Goal: Book appointment/travel/reservation

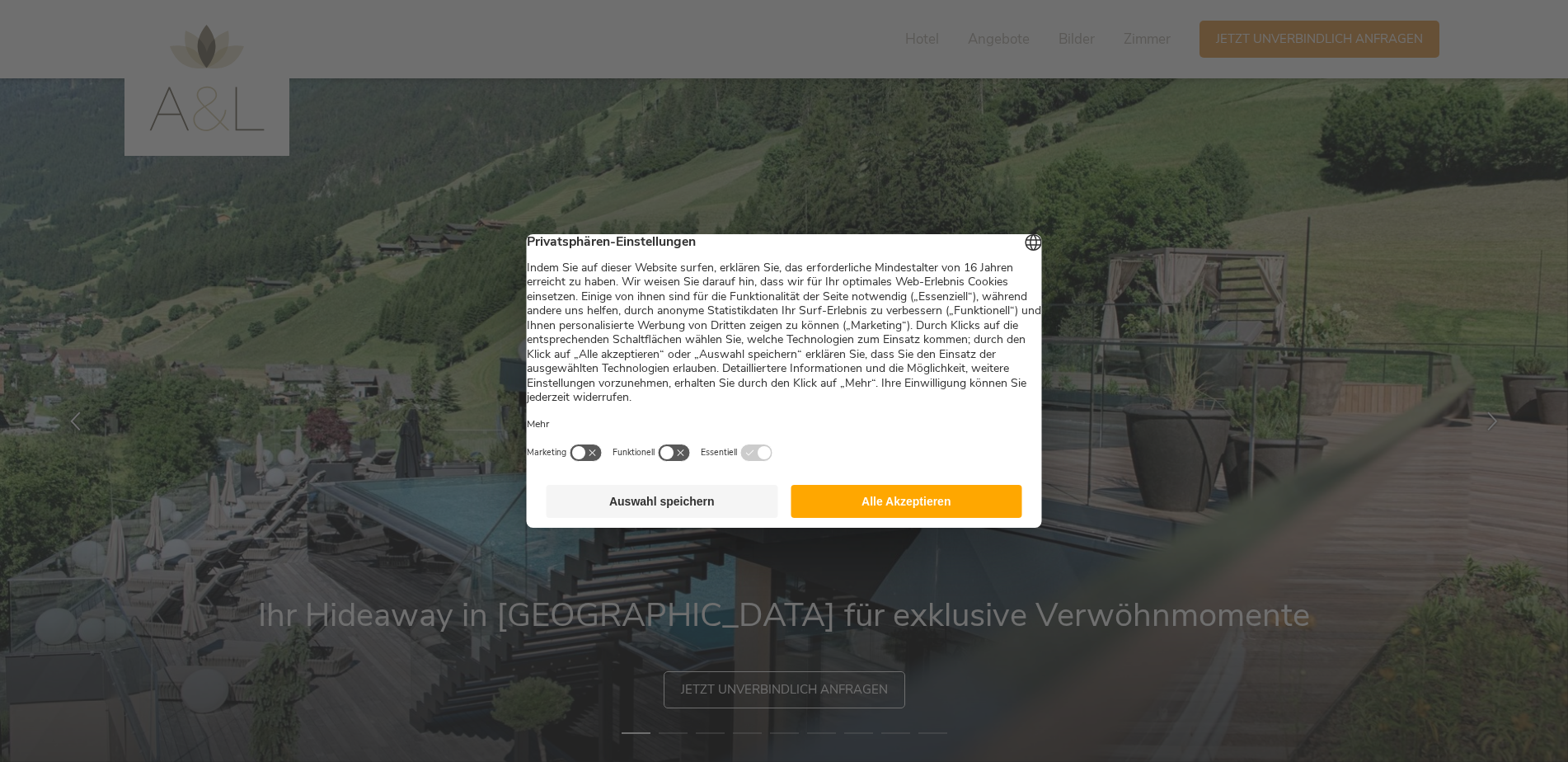
click at [871, 515] on button "Alle Akzeptieren" at bounding box center [906, 501] width 231 height 33
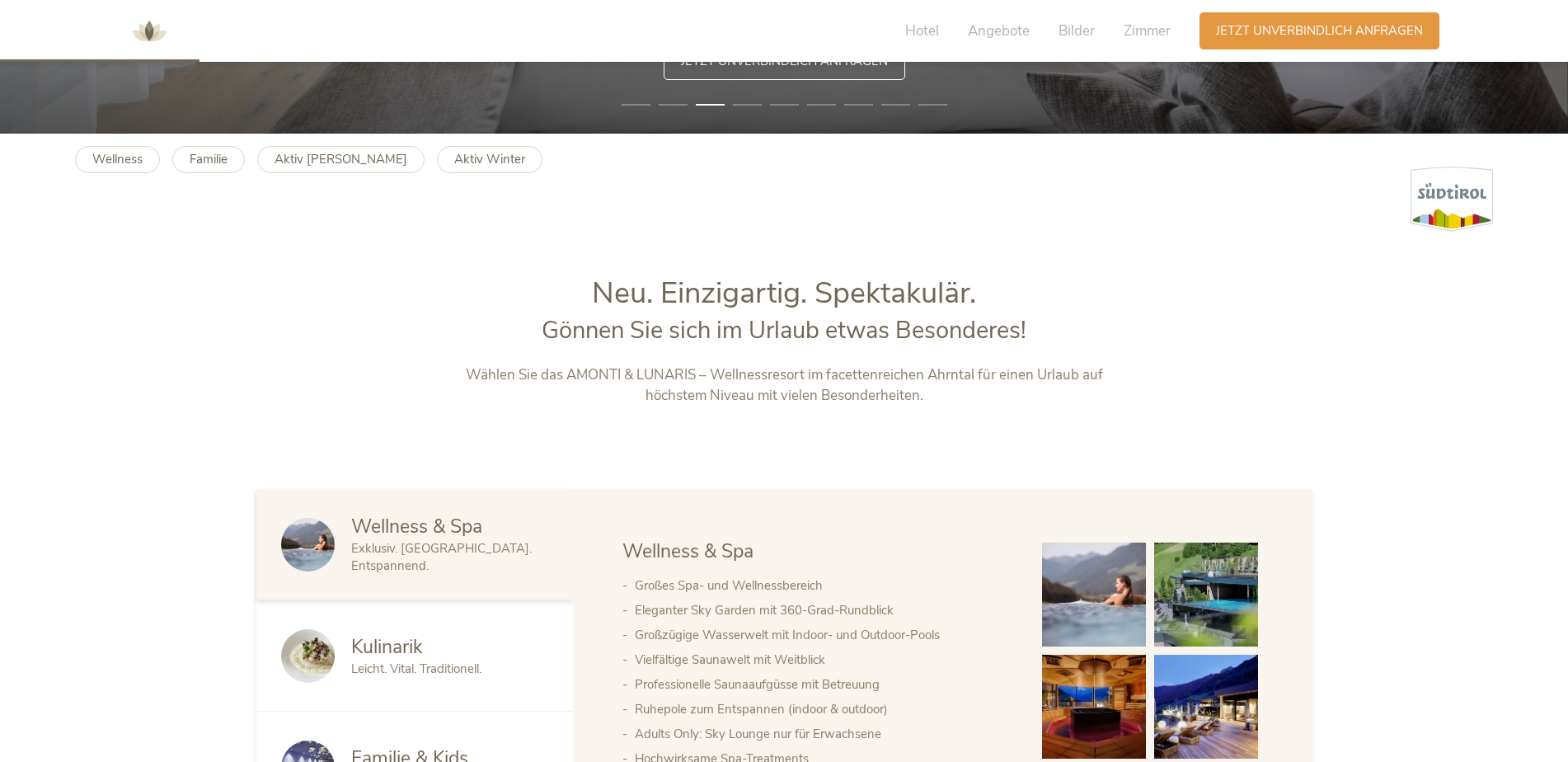
scroll to position [907, 0]
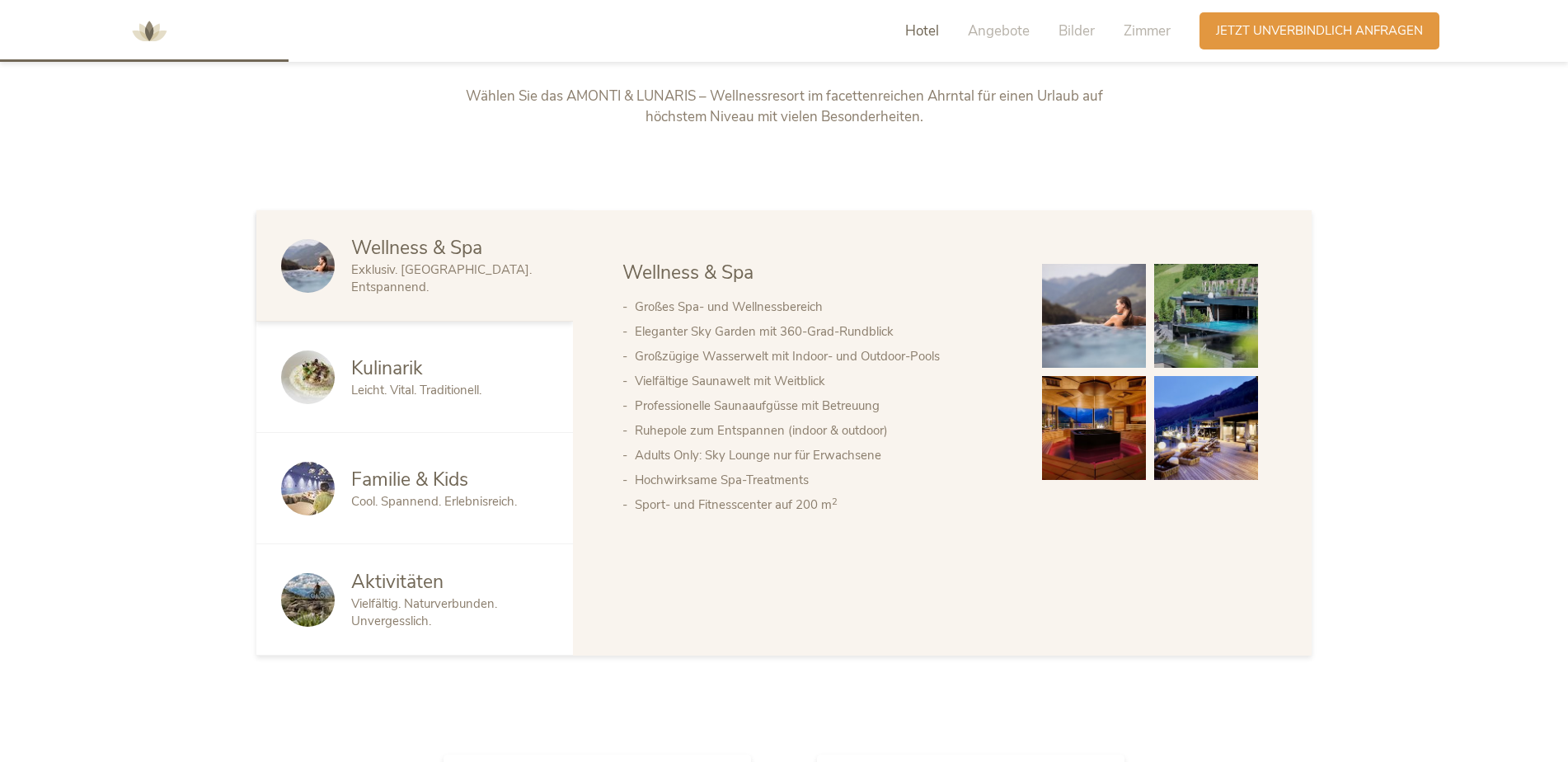
click at [455, 476] on span "Familie & Kids" at bounding box center [410, 479] width 117 height 25
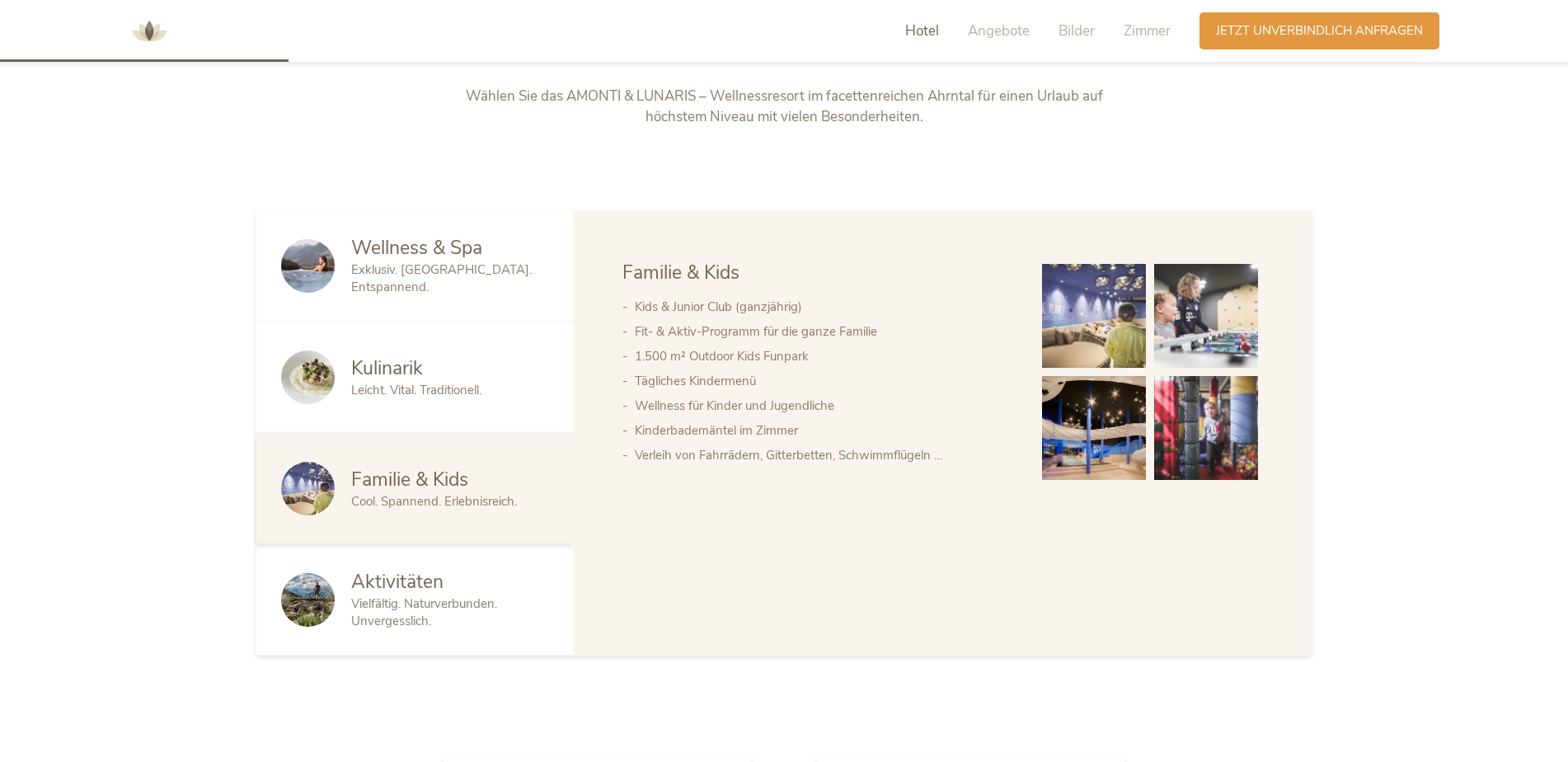
click at [496, 395] on div "Leicht. Vital. Traditionell." at bounding box center [450, 390] width 197 height 17
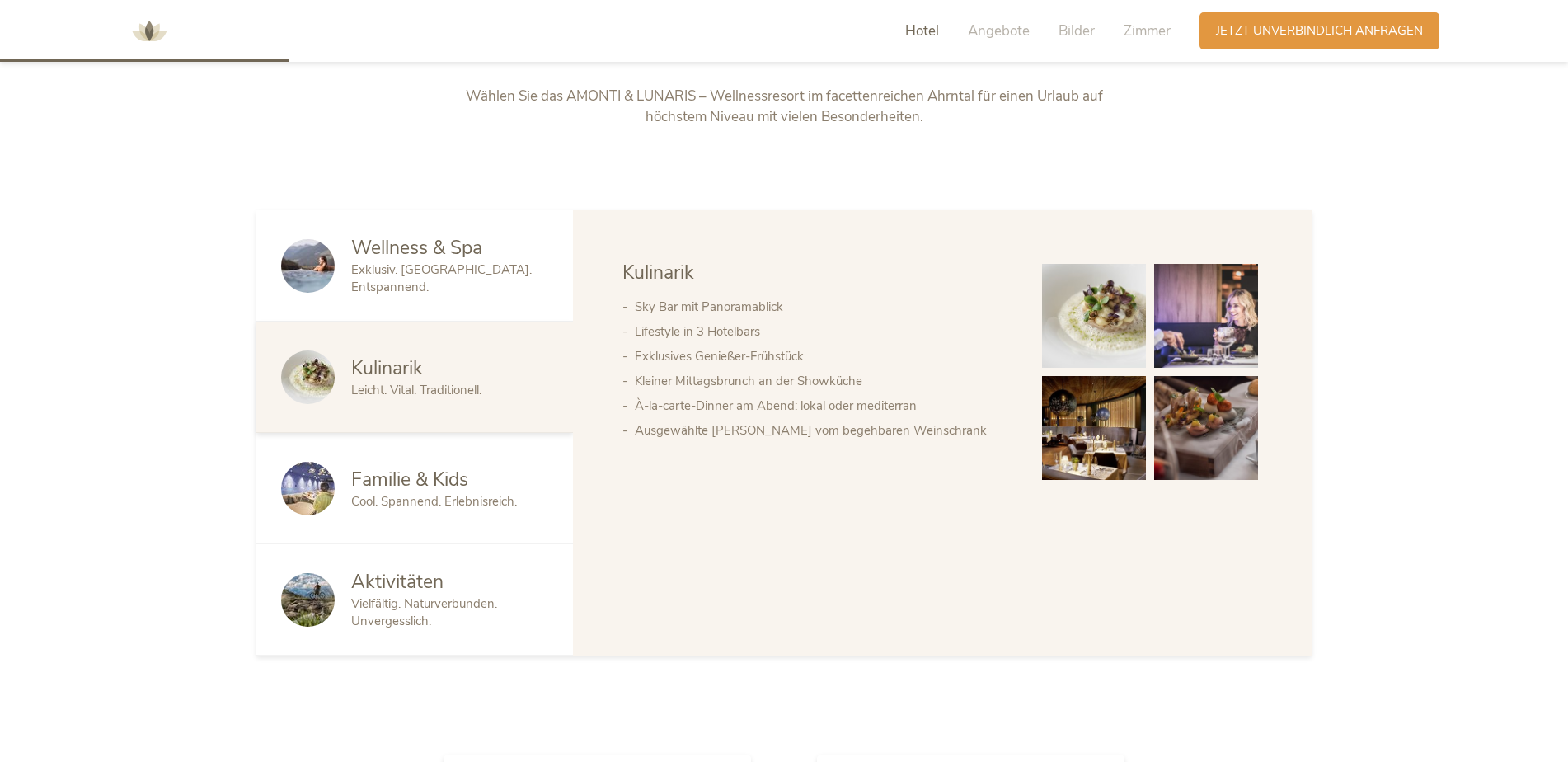
click at [517, 598] on div "Vielfältig. Naturverbunden. Unvergesslich." at bounding box center [450, 612] width 197 height 35
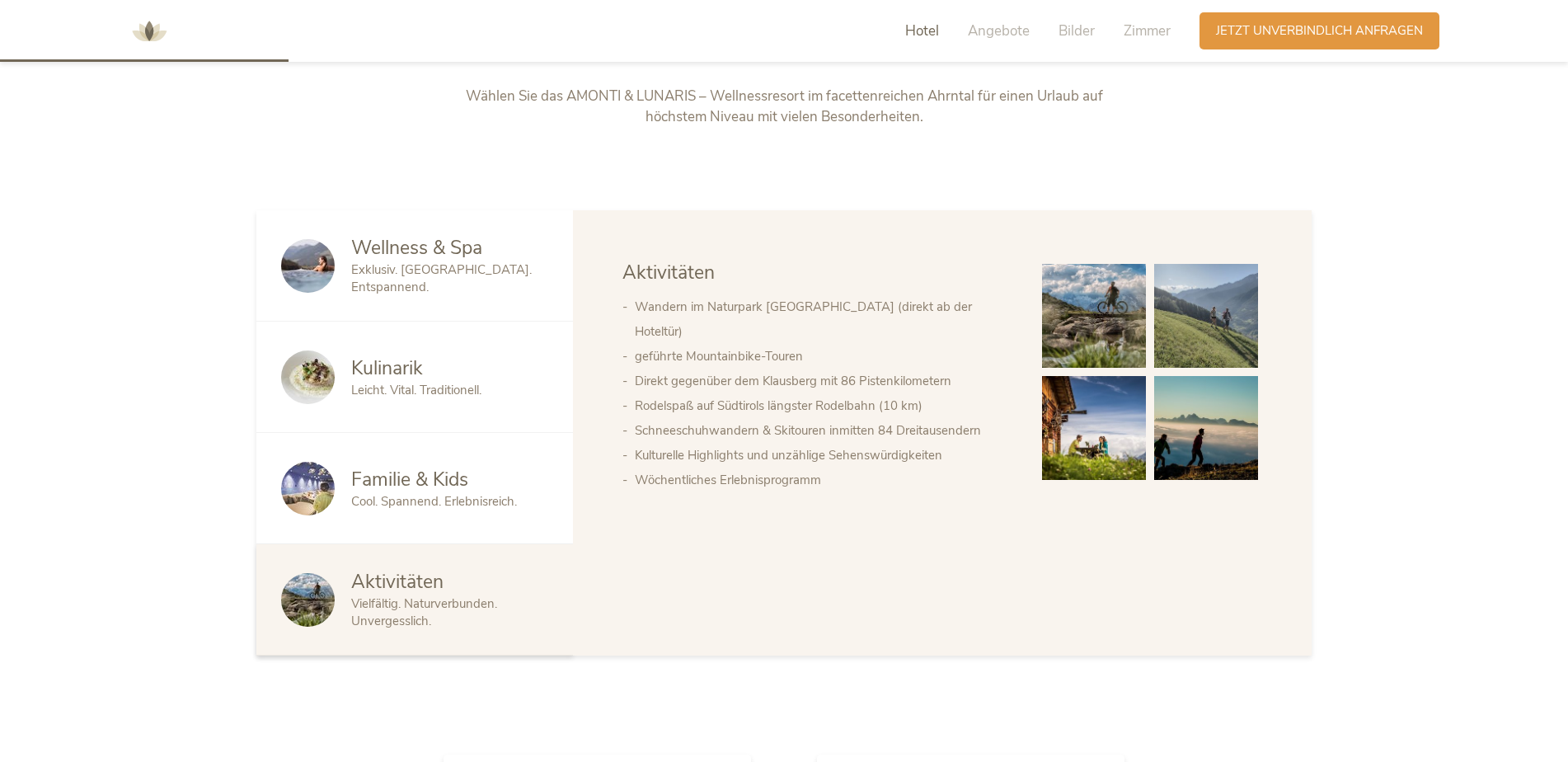
click at [506, 284] on span "Exklusiv. Luxuriös. Entspannend." at bounding box center [441, 278] width 181 height 34
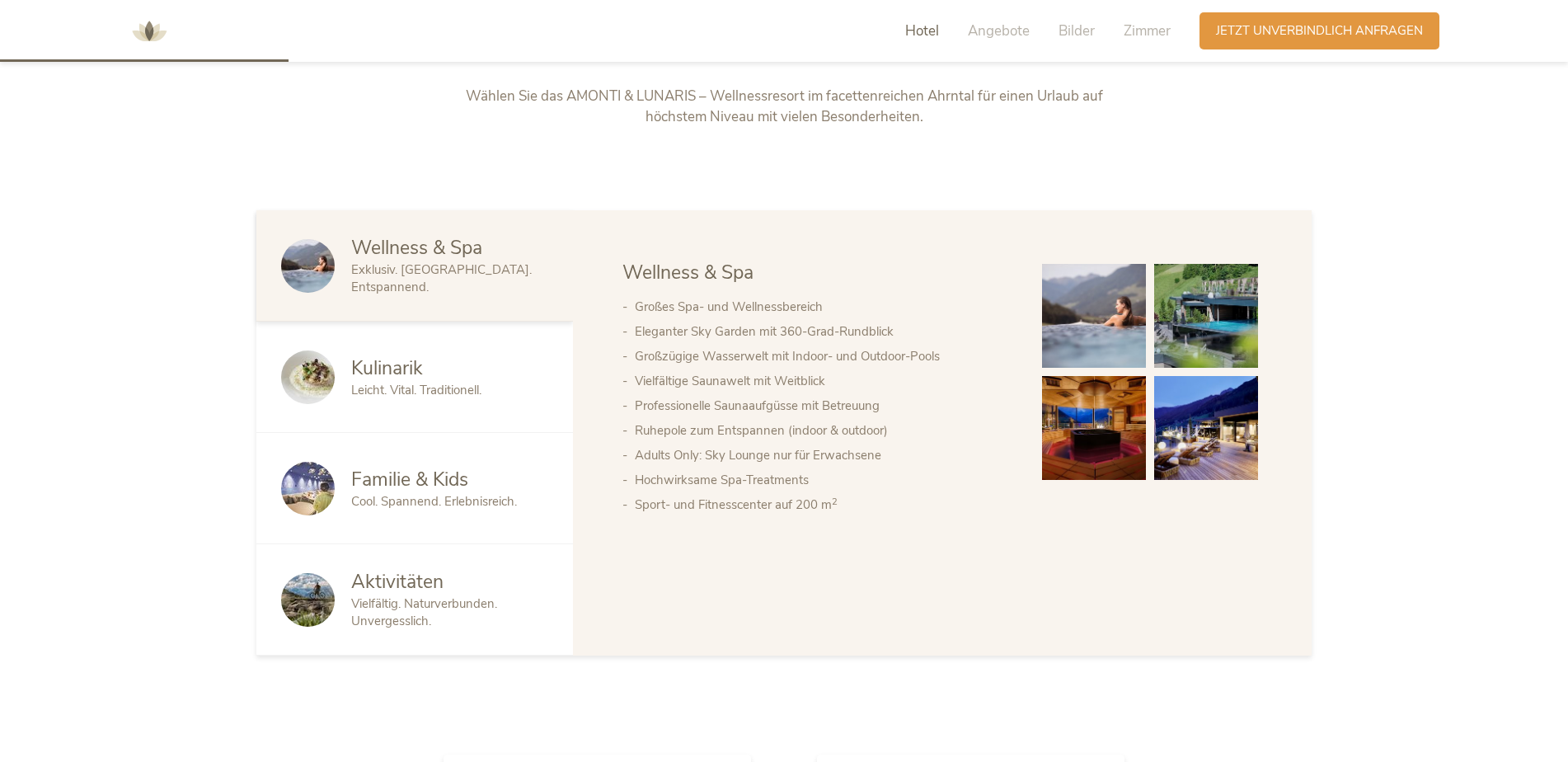
click at [484, 358] on div "Kulinarik" at bounding box center [450, 368] width 197 height 26
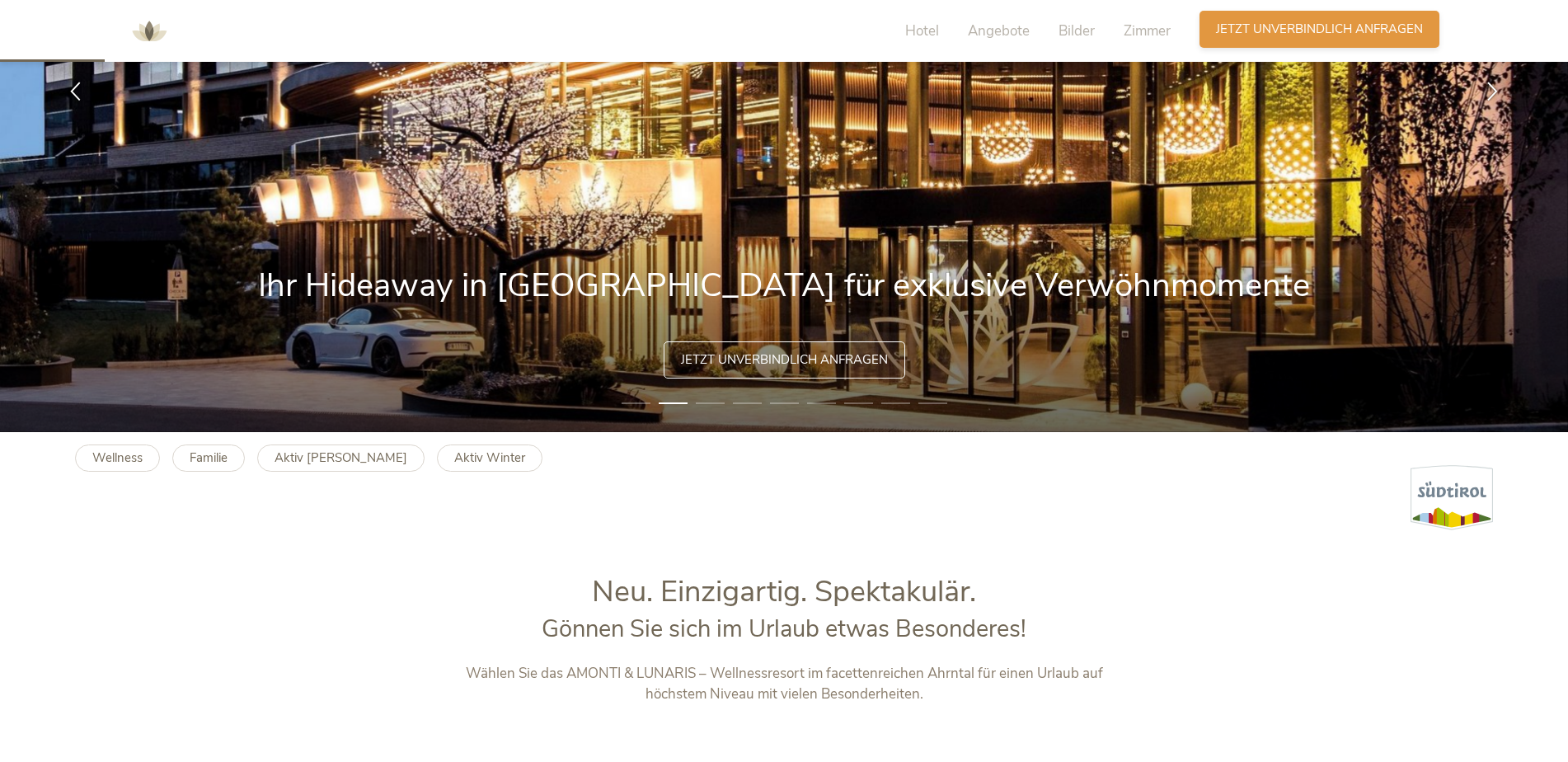
click at [1278, 31] on span "Jetzt unverbindlich anfragen" at bounding box center [1319, 29] width 207 height 17
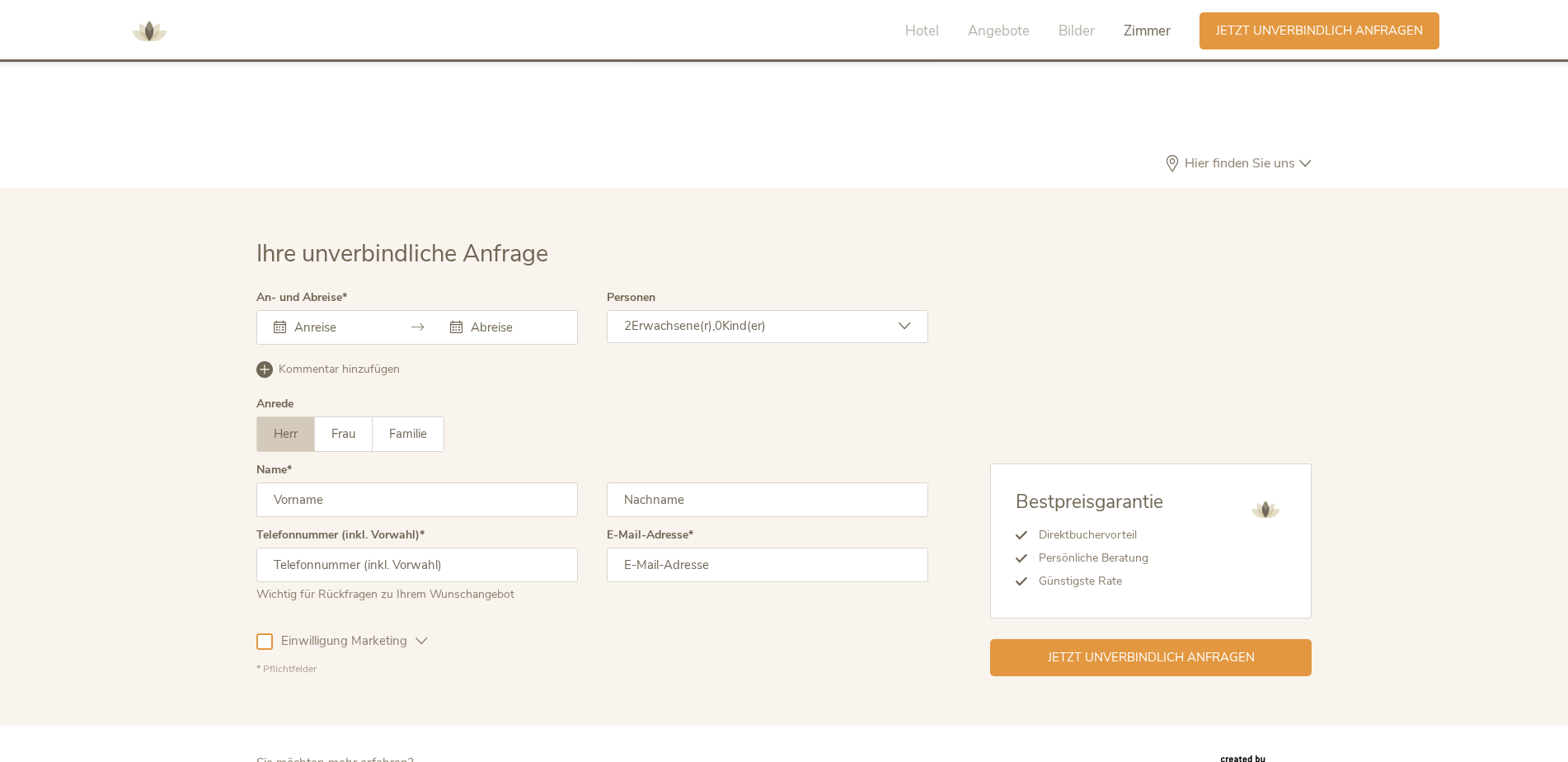
scroll to position [4936, 0]
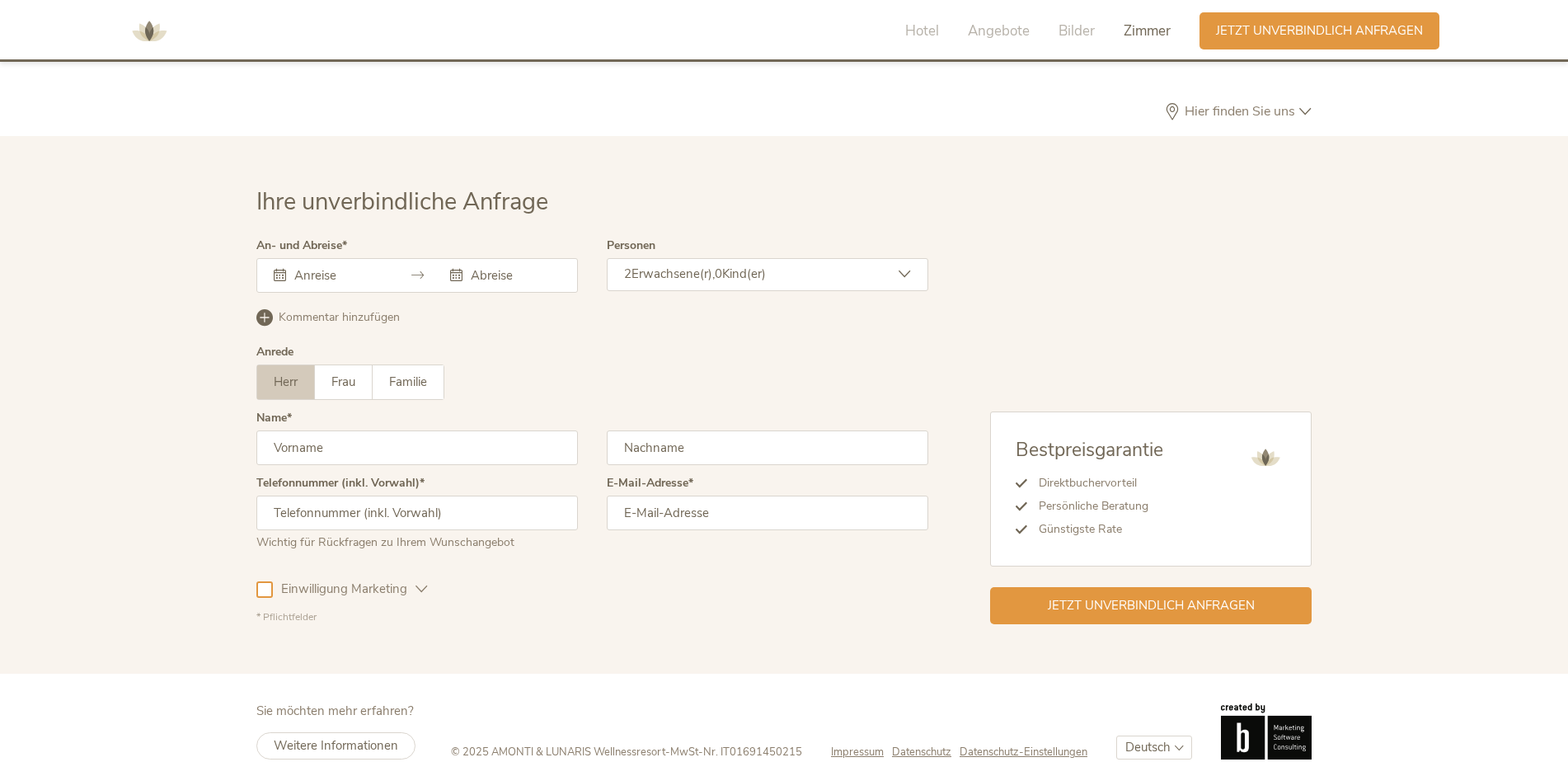
click at [416, 269] on icon at bounding box center [417, 275] width 12 height 12
click at [320, 267] on input "text" at bounding box center [337, 276] width 94 height 17
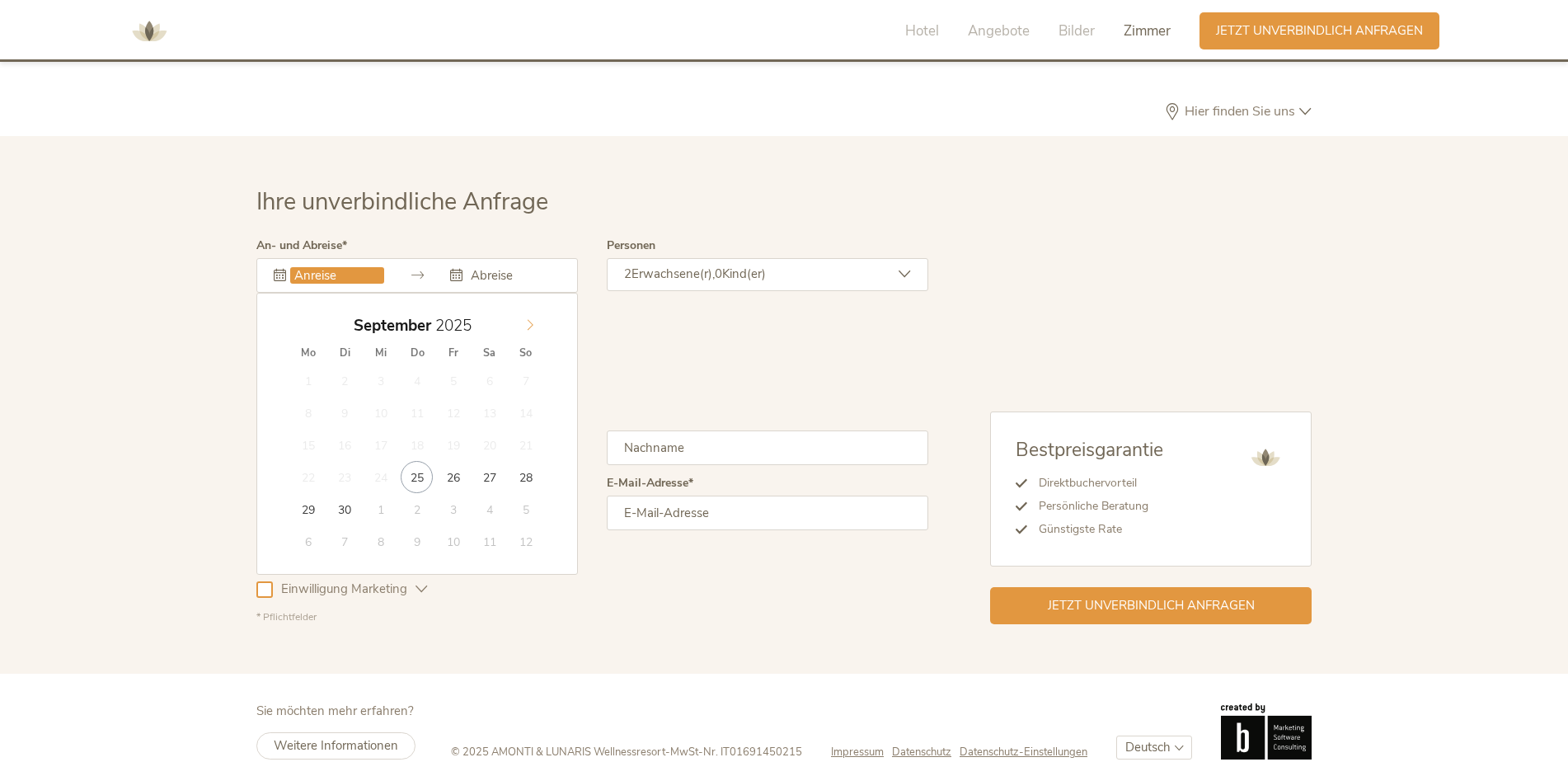
click at [525, 310] on span at bounding box center [530, 321] width 28 height 23
type input "2026"
click at [525, 310] on span at bounding box center [530, 321] width 28 height 23
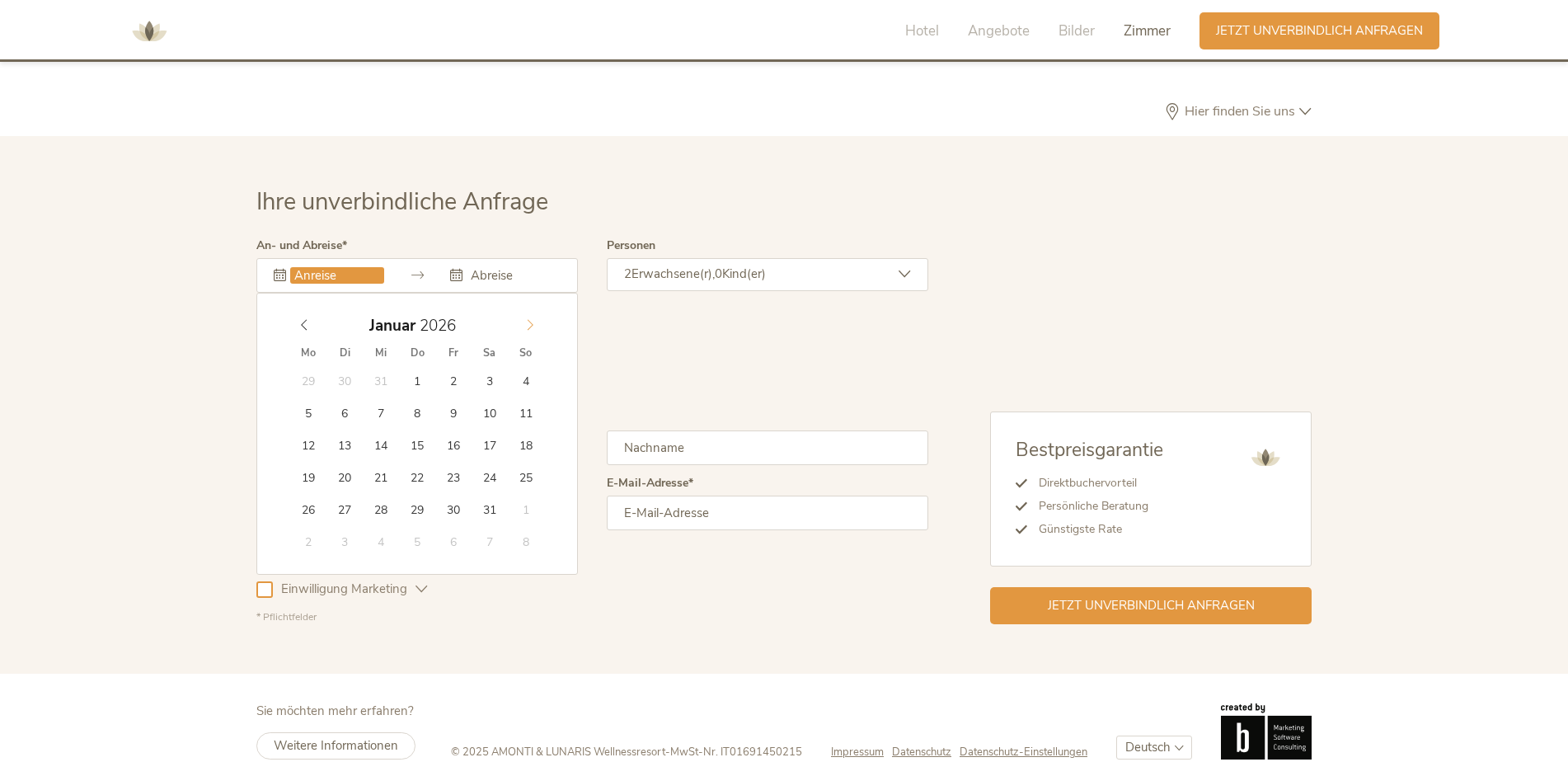
click at [525, 310] on span at bounding box center [530, 321] width 28 height 23
type input "19.03.2026"
type input "2026"
type input "25.03.2026"
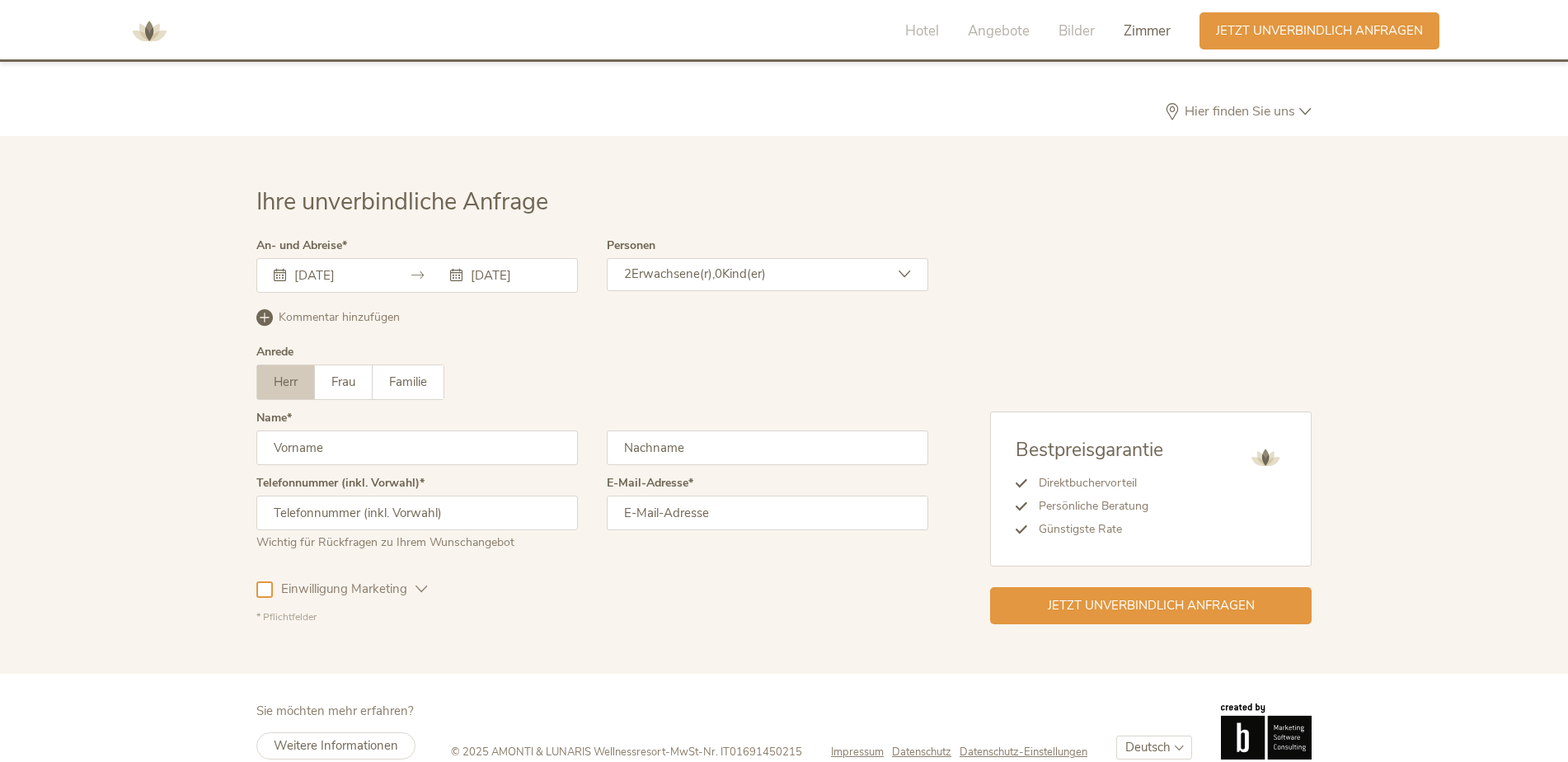
click at [715, 265] on span "Erwachsene(r)," at bounding box center [673, 274] width 83 height 17
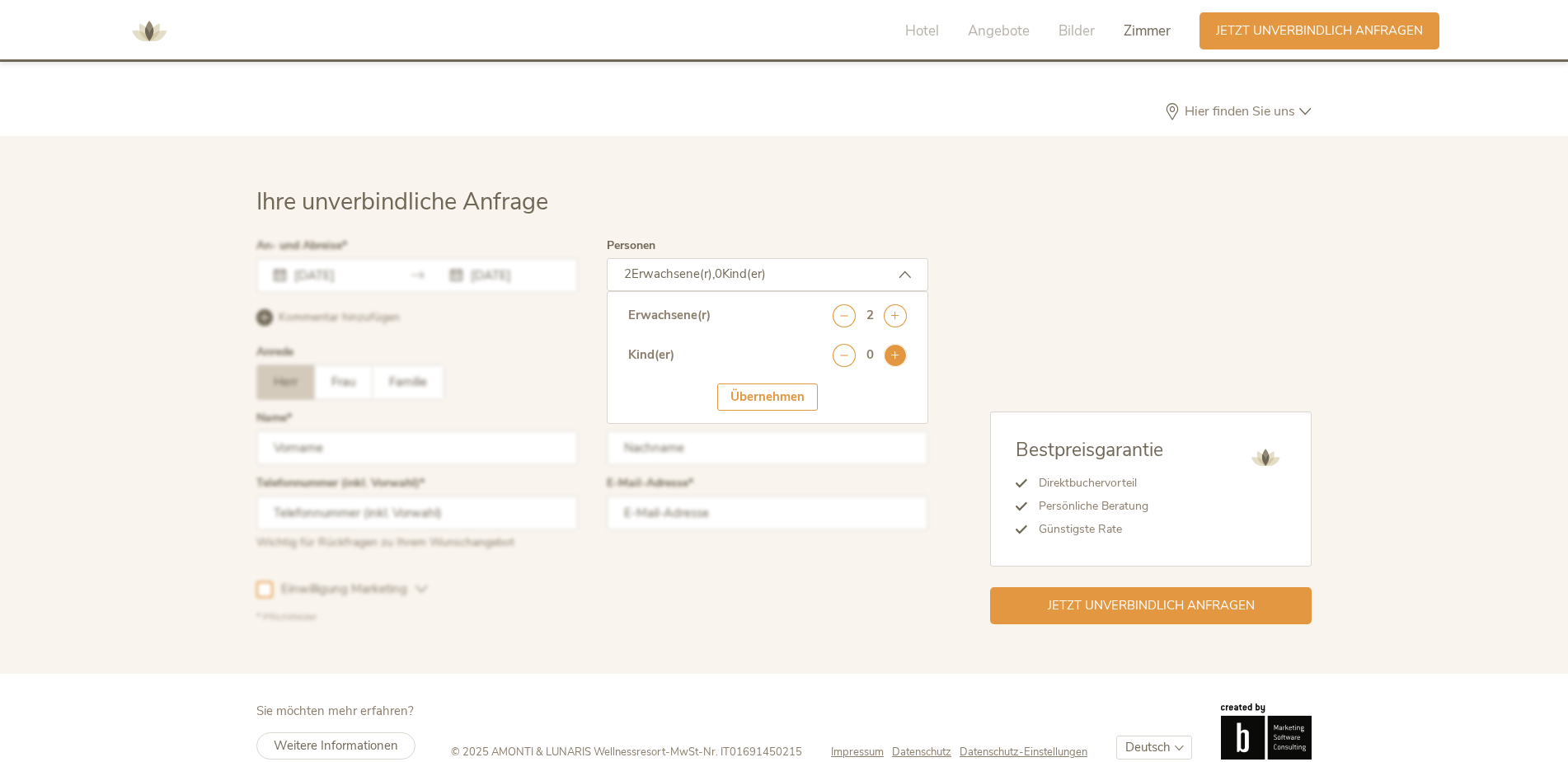
click at [894, 344] on icon at bounding box center [895, 355] width 23 height 23
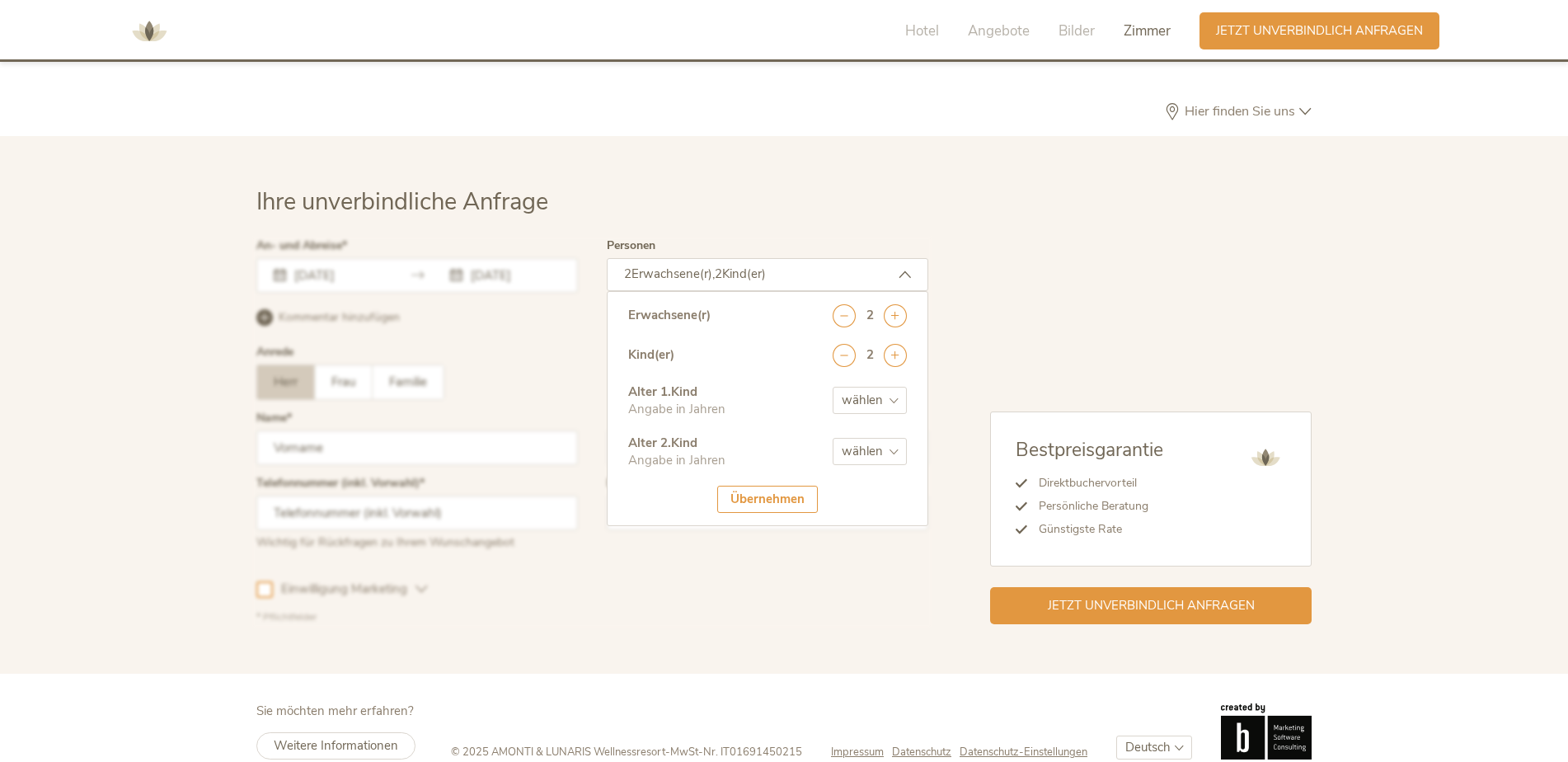
click at [894, 387] on select "wählen 0 1 2 3 4 5 6 7 8 9 10 11 12 13 14 15 16 17" at bounding box center [869, 400] width 74 height 27
select select "3"
click at [832, 387] on select "wählen 0 1 2 3 4 5 6 7 8 9 10 11 12 13 14 15 16 17" at bounding box center [869, 400] width 74 height 27
click at [868, 438] on select "wählen 0 1 2 3 4 5 6 7 8 9 10 11 12 13 14 15 16 17" at bounding box center [869, 451] width 74 height 27
select select "5"
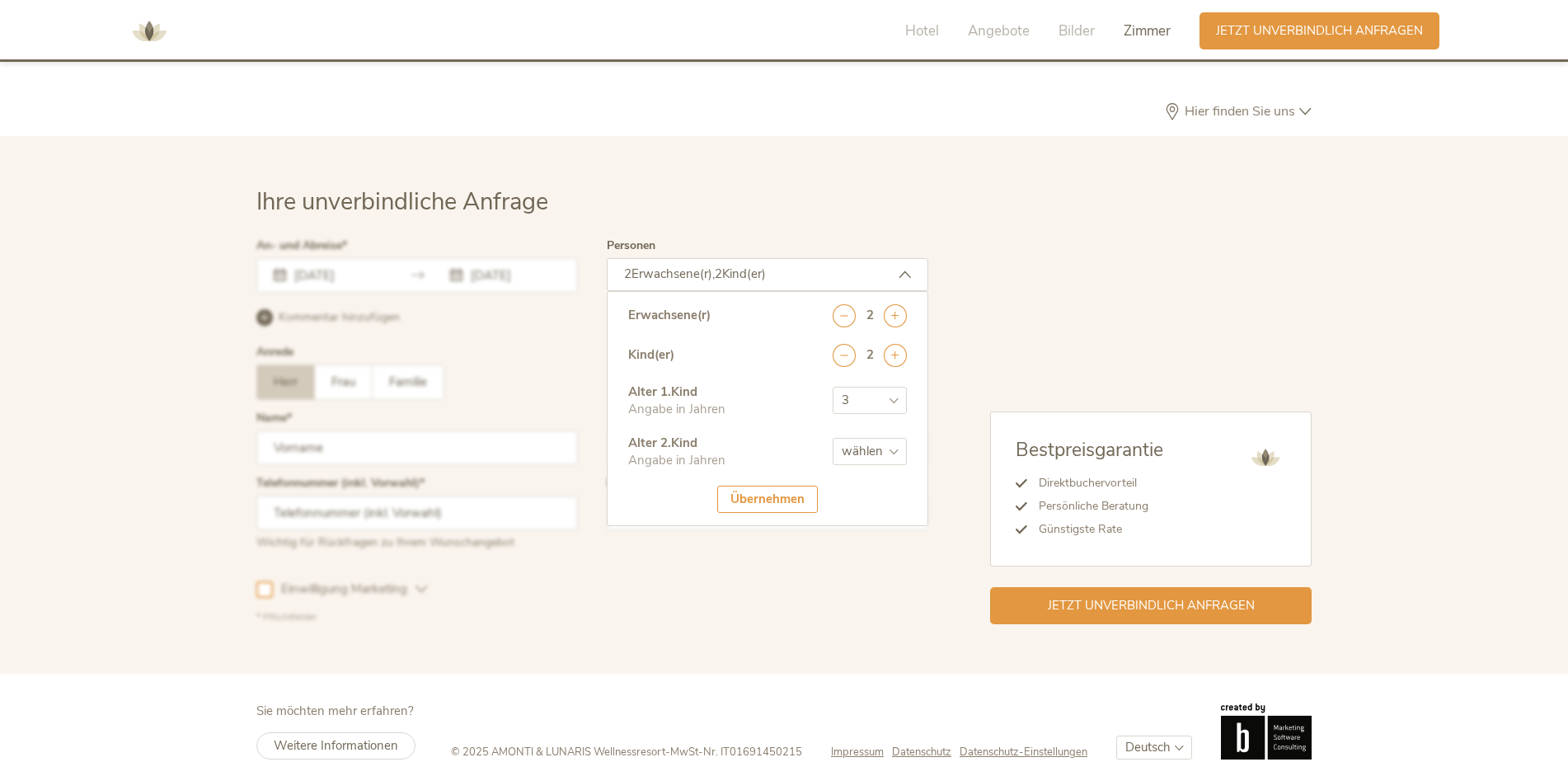
click at [832, 438] on select "wählen 0 1 2 3 4 5 6 7 8 9 10 11 12 13 14 15 16 17" at bounding box center [869, 451] width 74 height 27
click at [769, 486] on div "Übernehmen" at bounding box center [767, 499] width 100 height 27
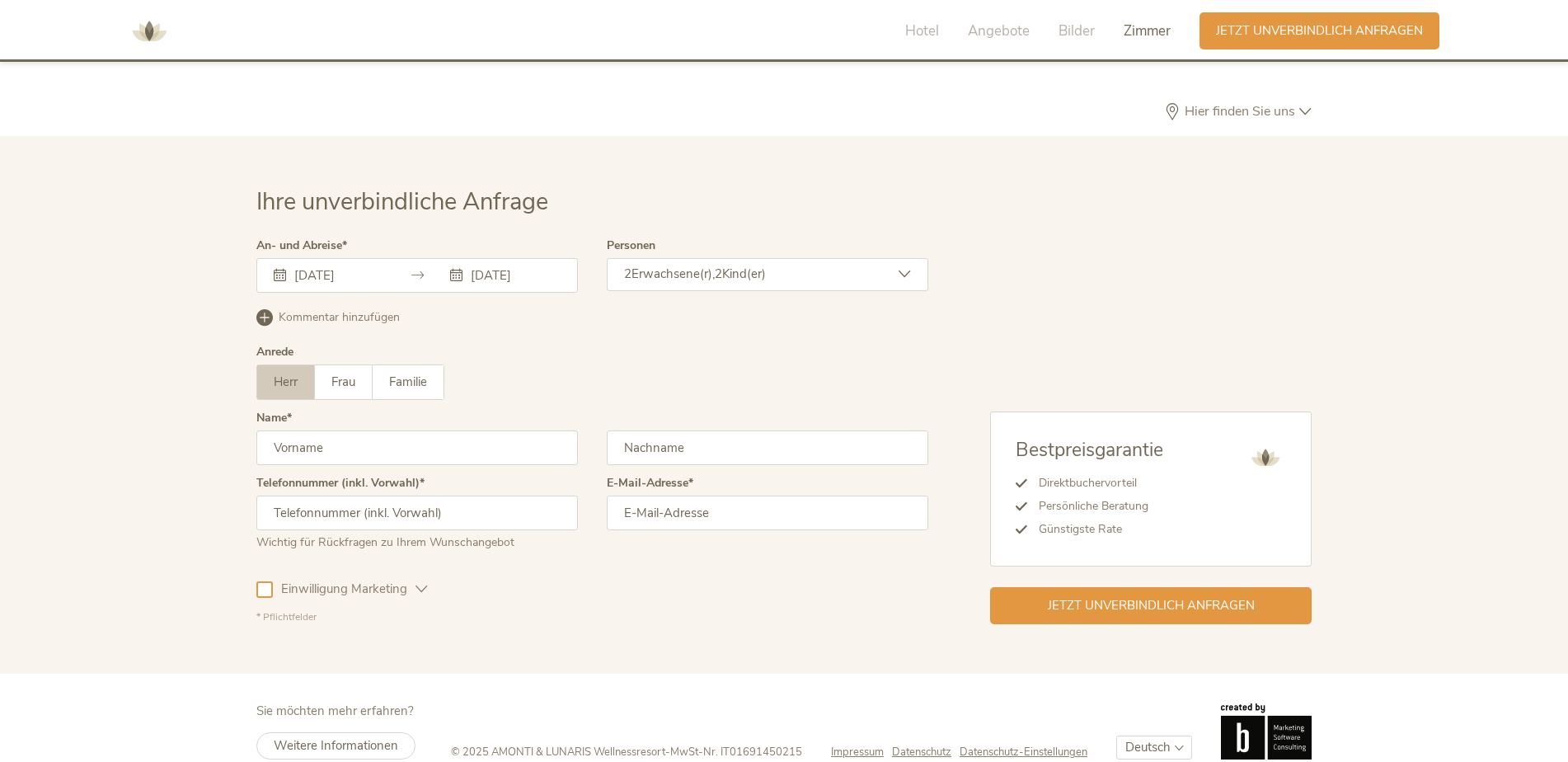
click at [441, 430] on input "text" at bounding box center [417, 447] width 321 height 35
type input "Markus"
type input "Mayer"
click at [435, 496] on input "text" at bounding box center [417, 513] width 321 height 35
type input "0179/5399923"
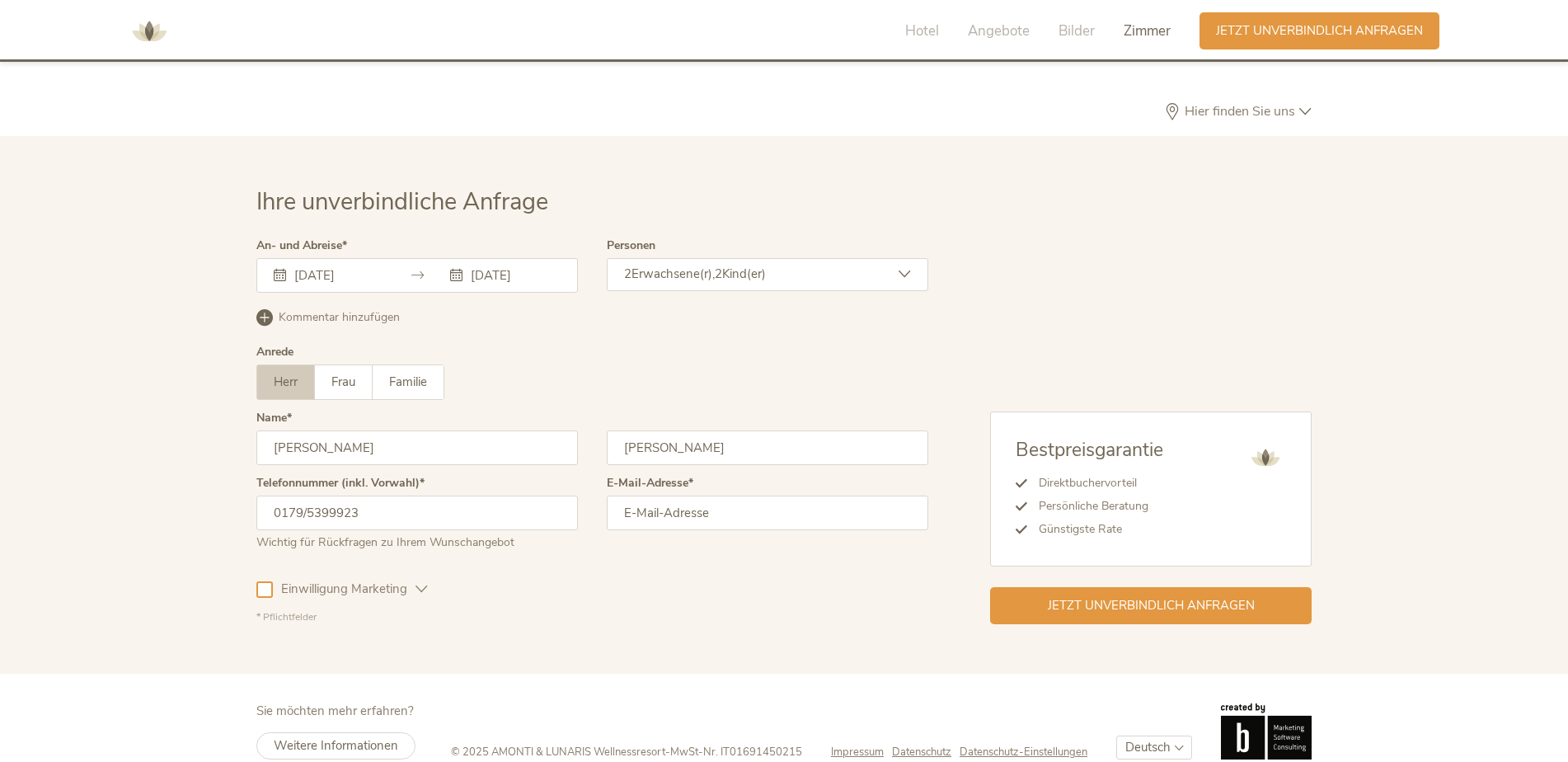
click at [739, 496] on input "email" at bounding box center [767, 513] width 321 height 35
type input "sukemayer@web.de"
click at [1062, 595] on span "Jetzt unverbindlich anfragen" at bounding box center [1151, 604] width 207 height 17
